Goal: Transaction & Acquisition: Purchase product/service

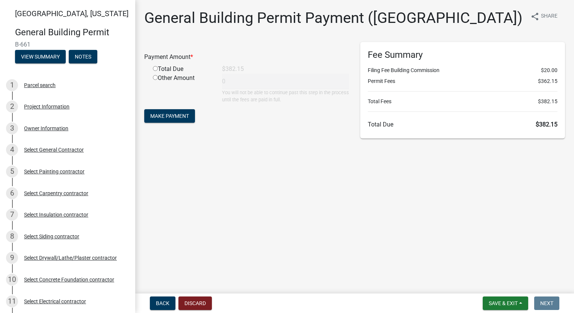
click at [155, 68] on input "radio" at bounding box center [155, 68] width 5 height 5
radio input "true"
type input "382.15"
click at [167, 115] on span "Make Payment" at bounding box center [169, 116] width 39 height 6
click at [50, 107] on div "Project Information" at bounding box center [46, 106] width 45 height 5
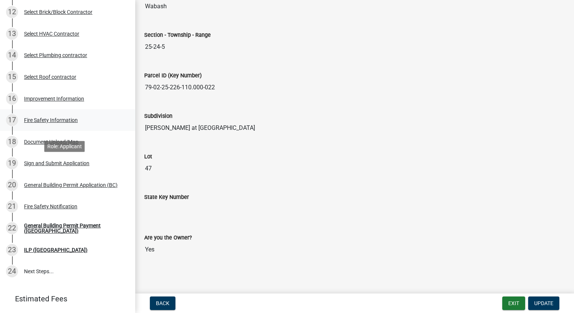
scroll to position [367, 0]
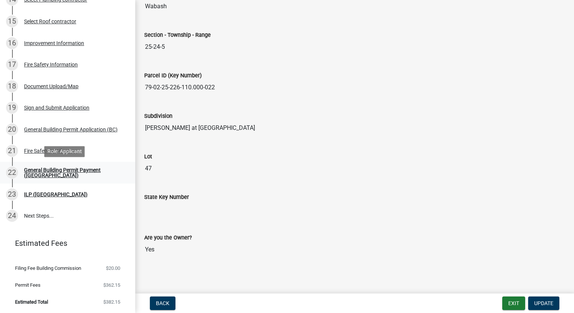
click at [62, 176] on div "22 General Building Permit Payment (BC)" at bounding box center [64, 173] width 117 height 12
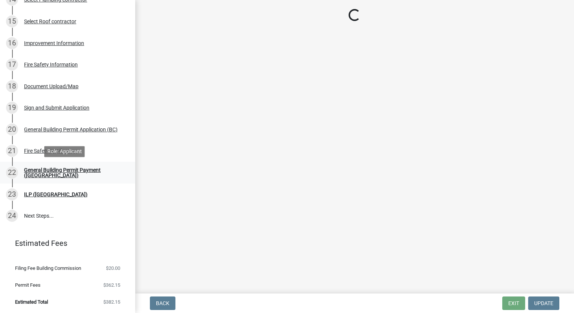
scroll to position [0, 0]
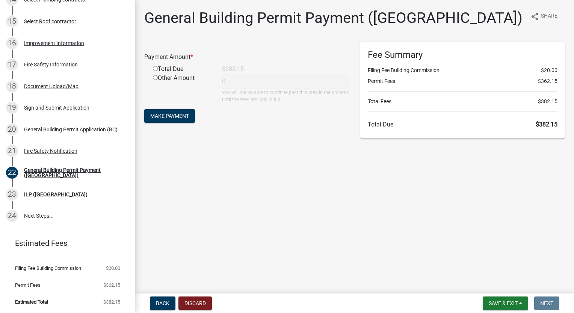
click at [155, 68] on input "radio" at bounding box center [155, 68] width 5 height 5
radio input "true"
type input "382.15"
click at [168, 113] on span "Make Payment" at bounding box center [169, 116] width 39 height 6
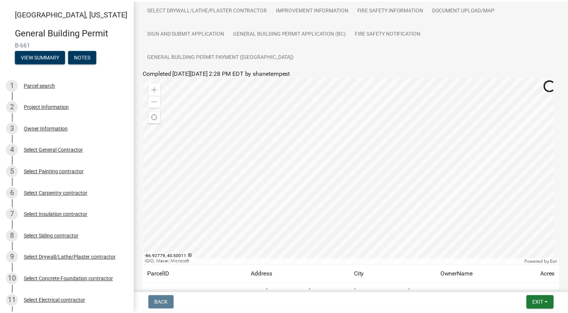
scroll to position [186, 0]
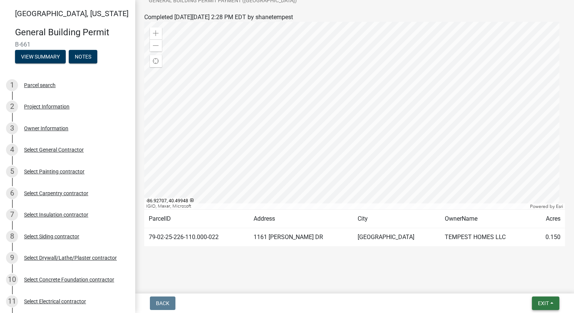
click at [543, 300] on span "Exit" at bounding box center [543, 303] width 11 height 6
click at [545, 283] on button "Save & Exit" at bounding box center [529, 284] width 60 height 18
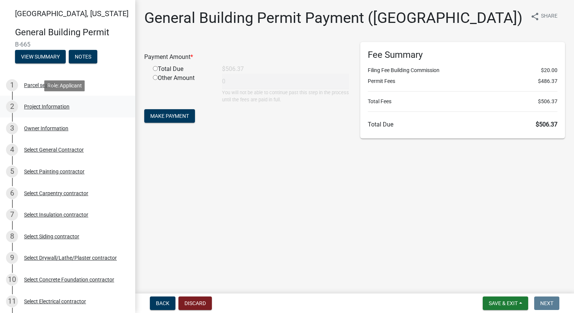
click at [50, 107] on div "Project Information" at bounding box center [46, 106] width 45 height 5
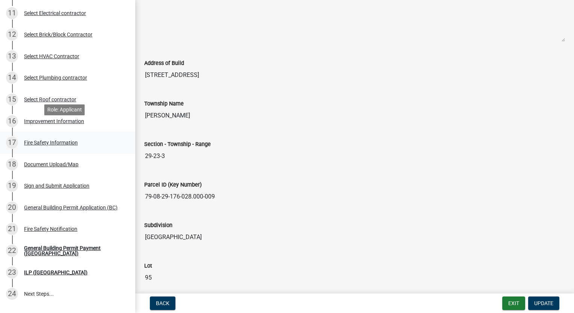
scroll to position [300, 0]
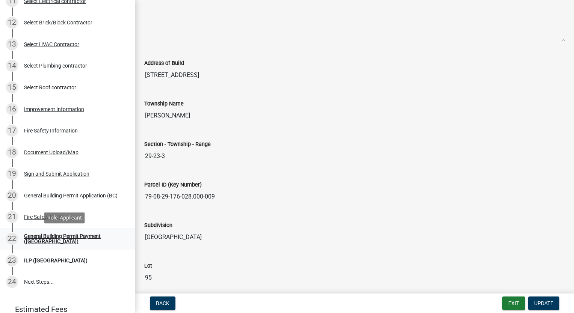
click at [88, 236] on div "General Building Permit Payment ([GEOGRAPHIC_DATA])" at bounding box center [73, 239] width 99 height 11
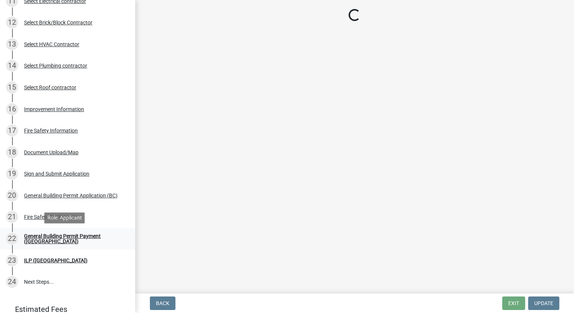
scroll to position [0, 0]
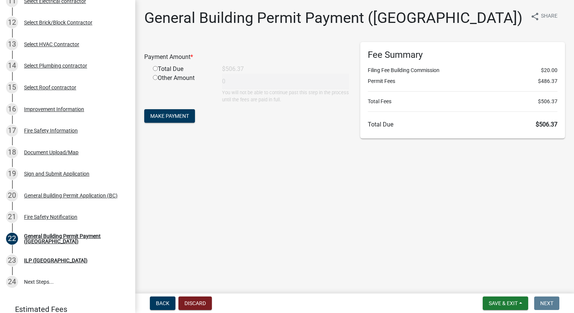
click at [153, 69] on input "radio" at bounding box center [155, 68] width 5 height 5
radio input "true"
type input "506.37"
click at [169, 119] on button "Make Payment" at bounding box center [169, 116] width 51 height 14
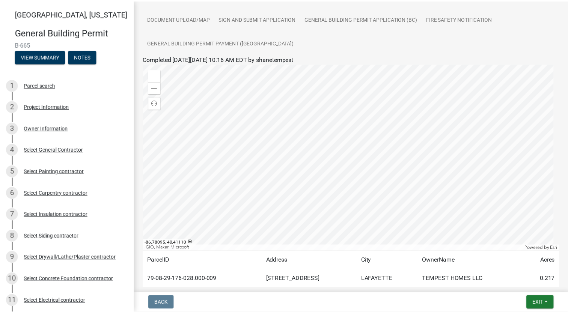
scroll to position [186, 0]
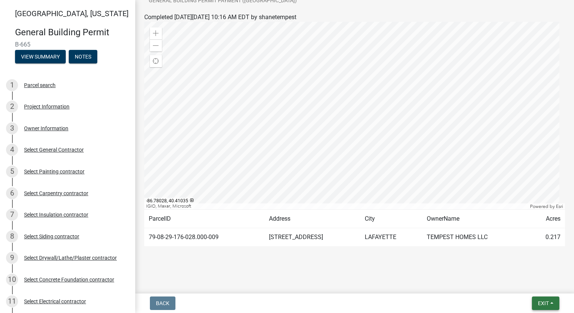
click at [543, 300] on span "Exit" at bounding box center [543, 303] width 11 height 6
click at [544, 282] on button "Save & Exit" at bounding box center [529, 284] width 60 height 18
